Goal: Check status: Check status

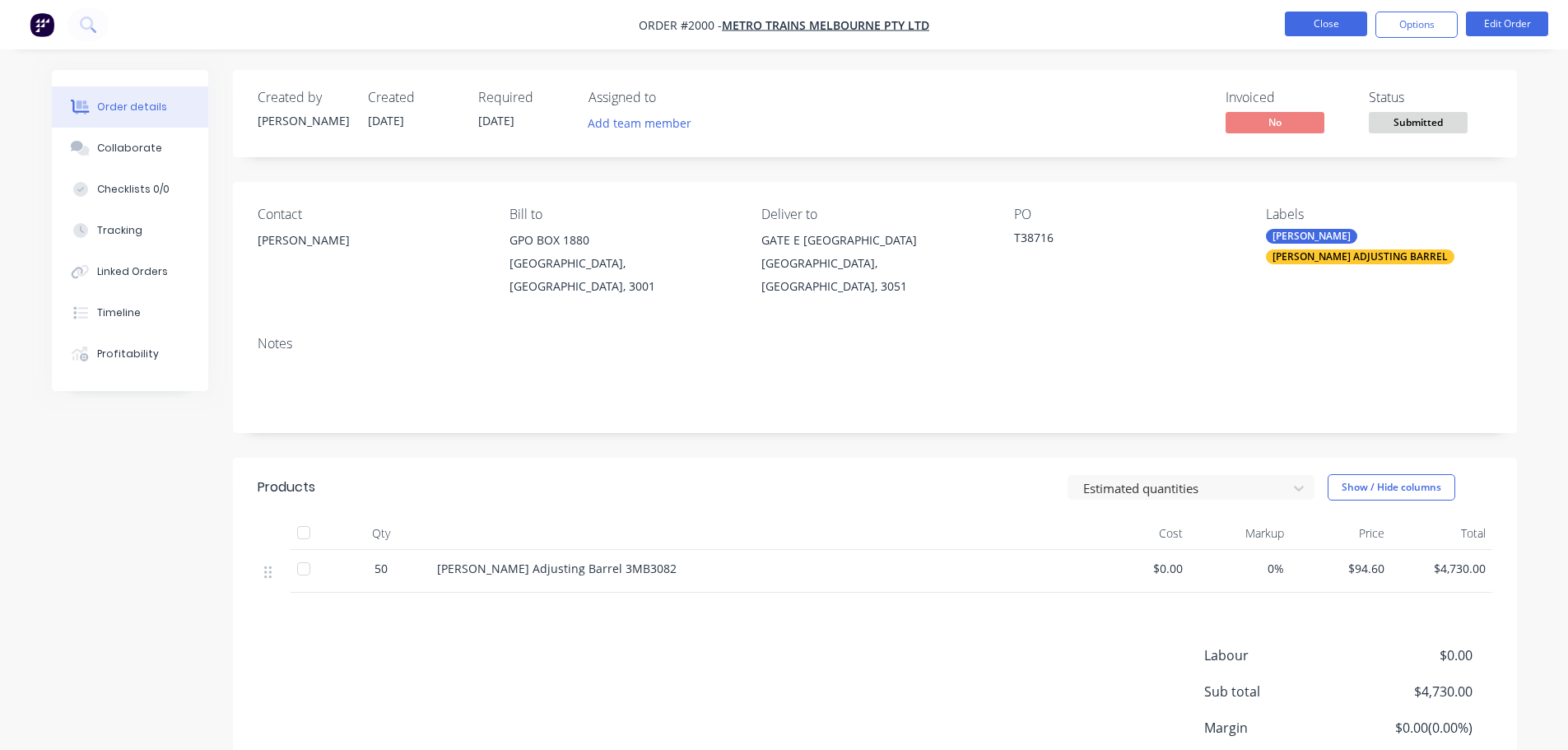
click at [1296, 22] on button "Close" at bounding box center [1325, 23] width 82 height 25
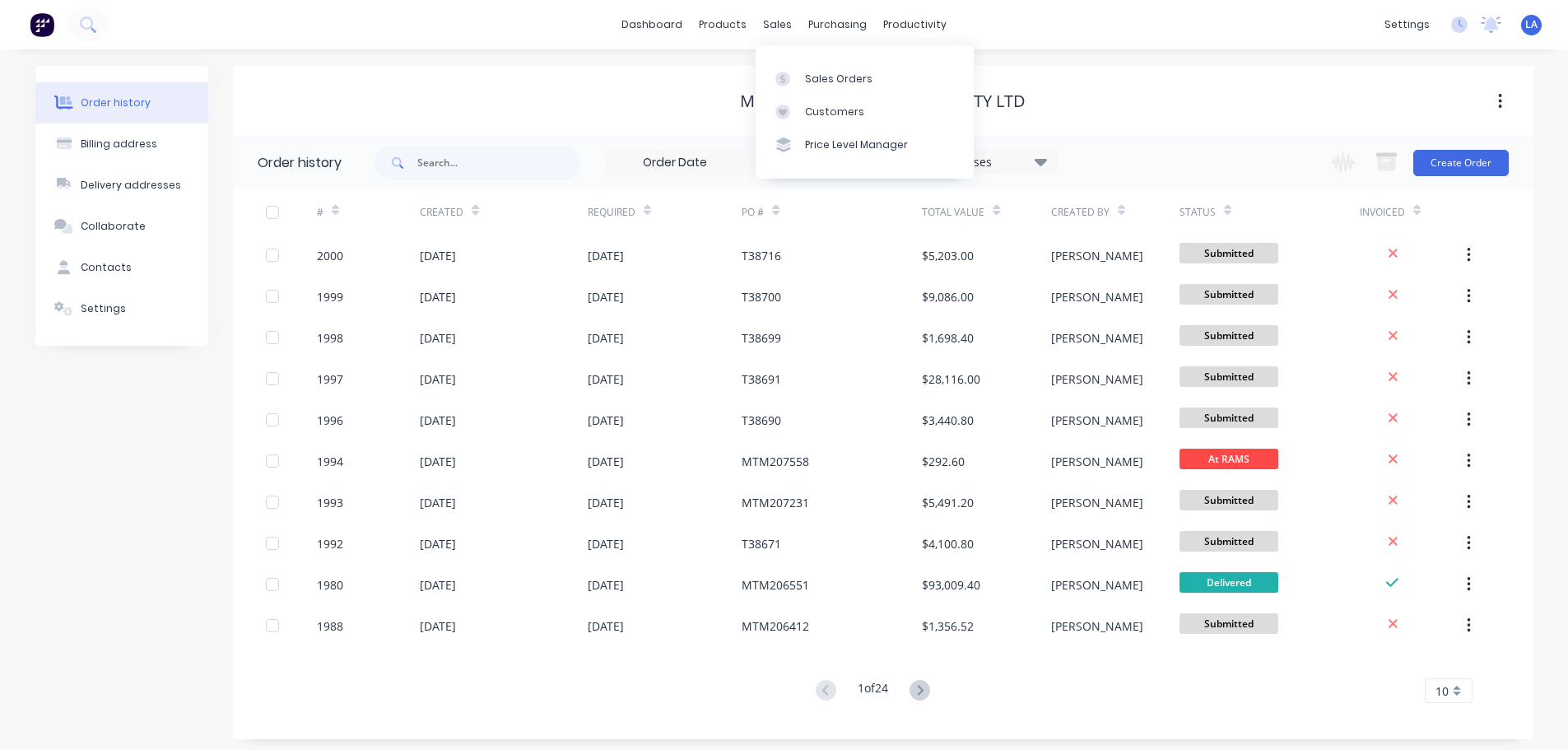
click at [798, 60] on div "Sales Orders Customers Price Level Manager" at bounding box center [865, 111] width 218 height 132
click at [809, 74] on div "Sales Orders" at bounding box center [839, 79] width 67 height 15
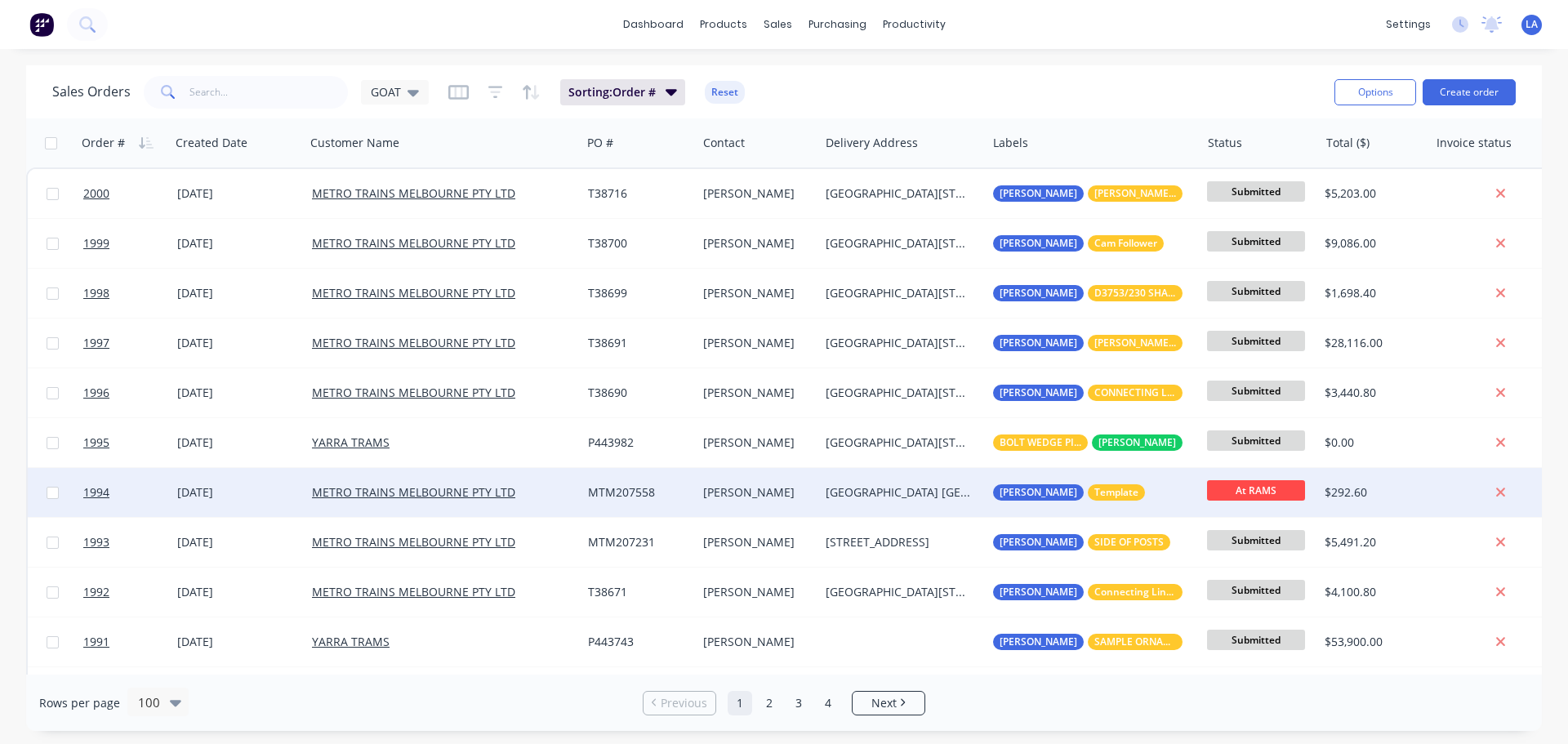
click at [248, 489] on div "[DATE]" at bounding box center [238, 492] width 122 height 16
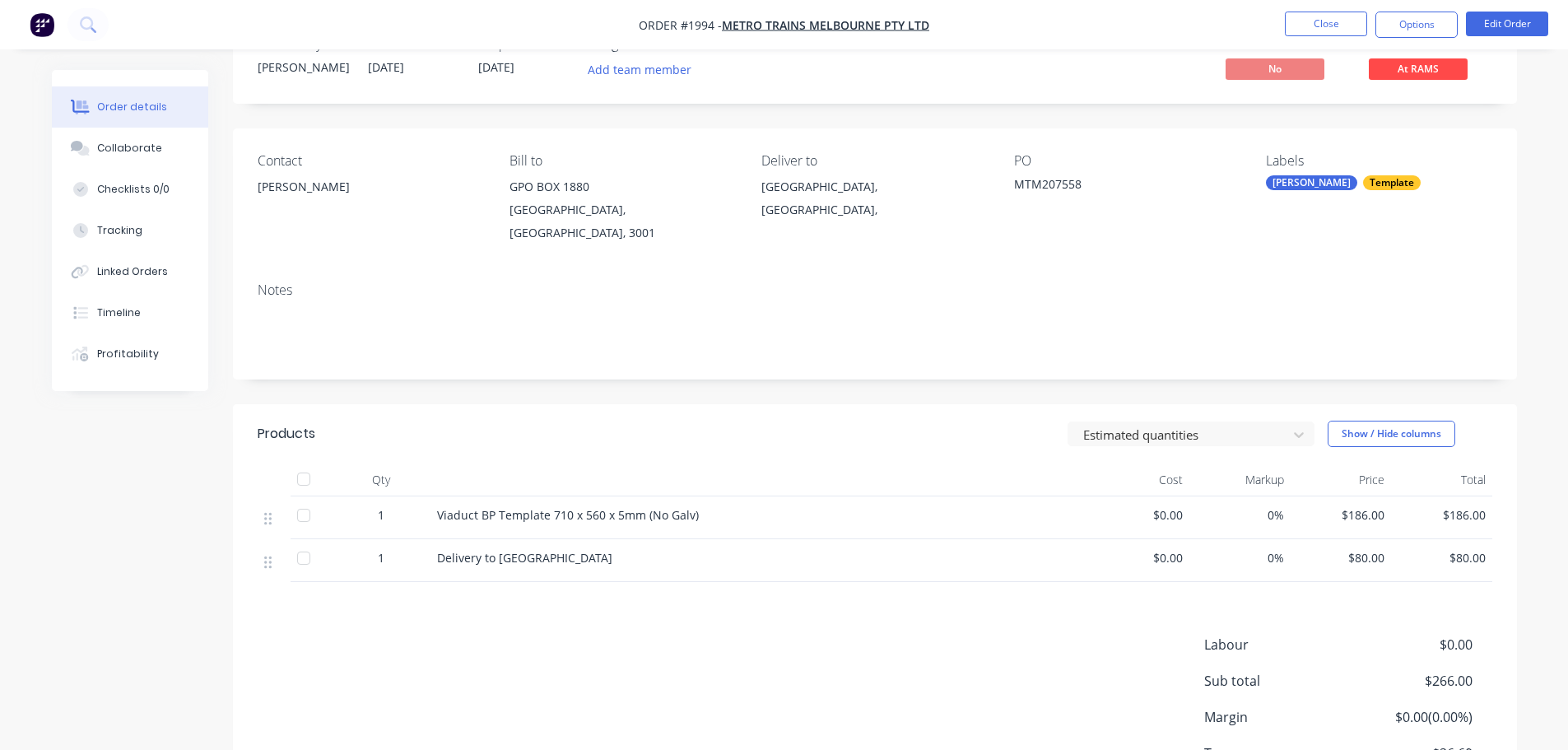
scroll to position [82, 0]
